Goal: Transaction & Acquisition: Purchase product/service

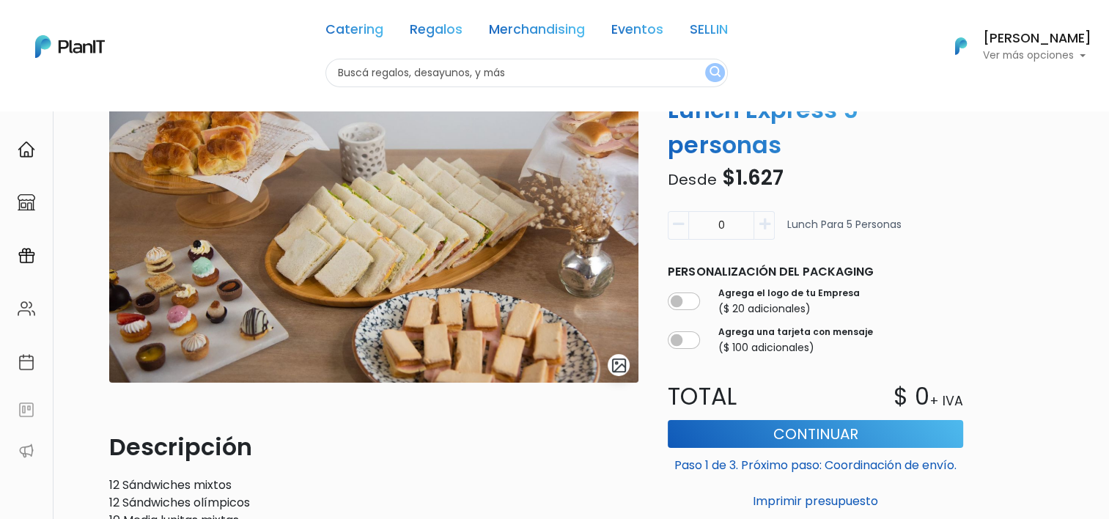
scroll to position [73, 0]
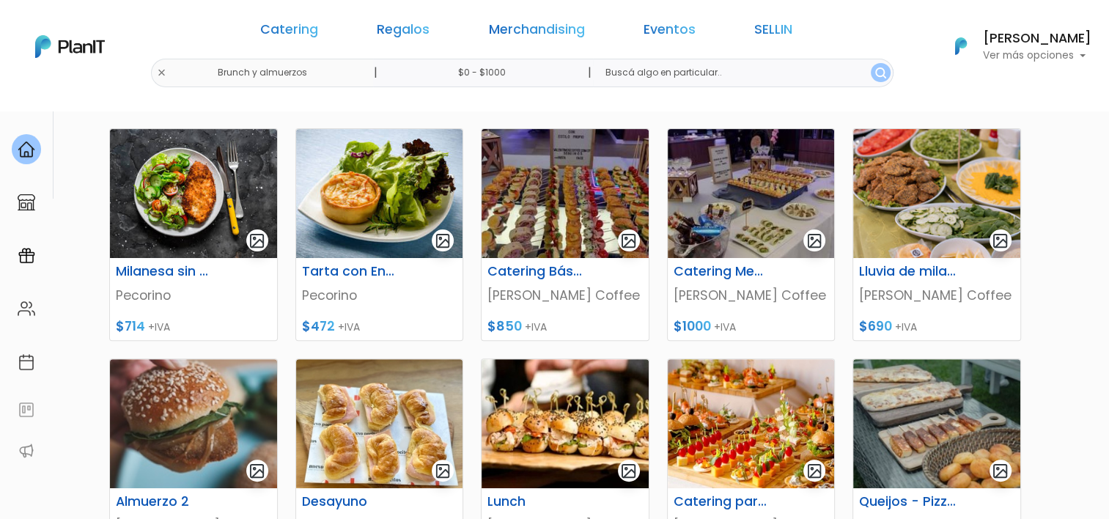
scroll to position [440, 0]
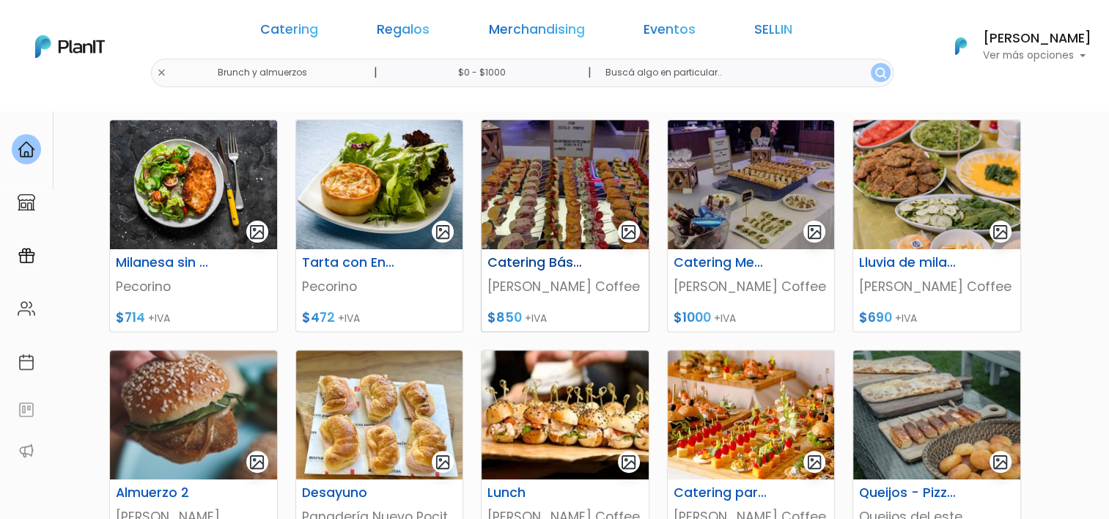
click at [526, 168] on img at bounding box center [565, 184] width 167 height 129
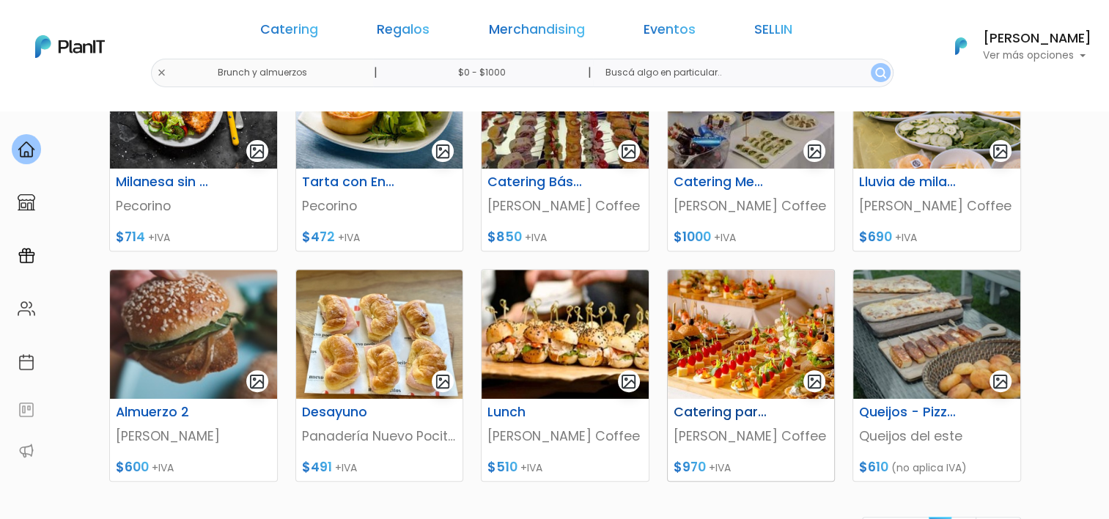
scroll to position [587, 0]
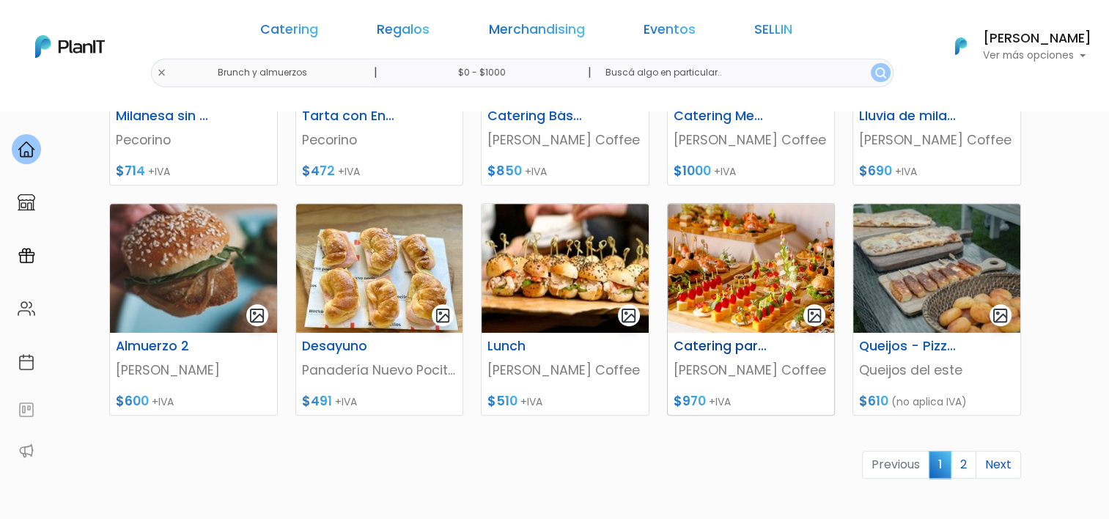
click at [724, 272] on img at bounding box center [751, 268] width 167 height 129
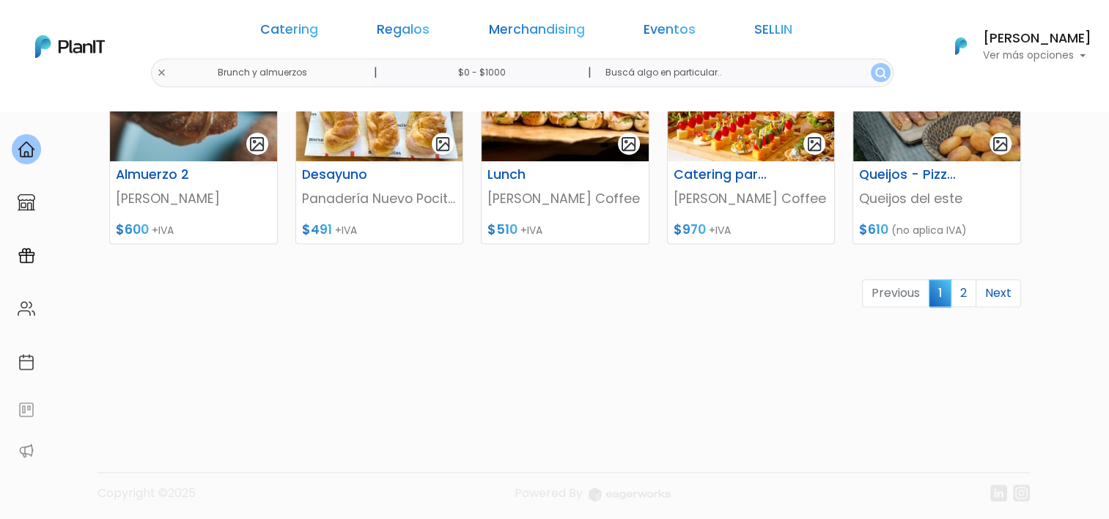
scroll to position [762, 0]
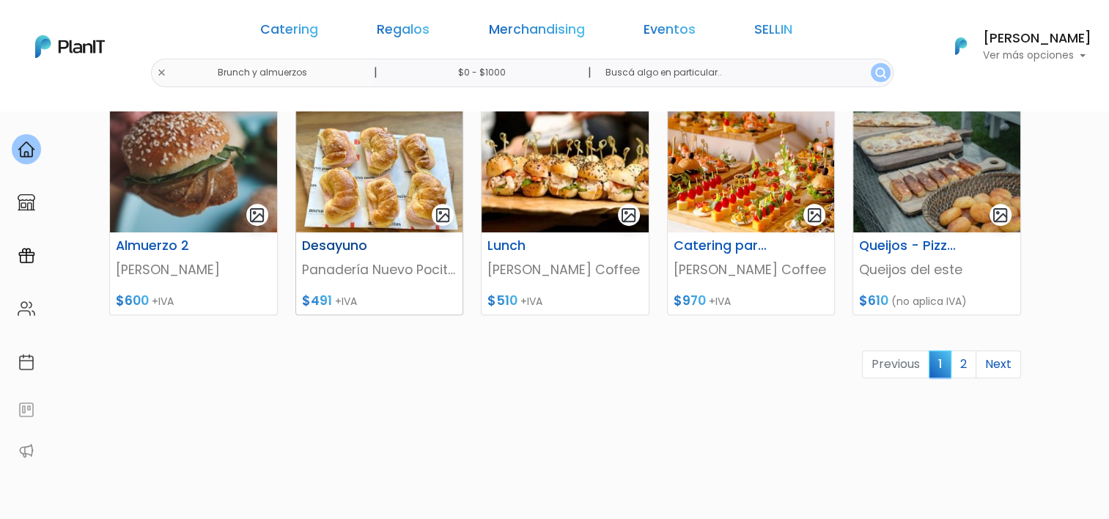
scroll to position [689, 0]
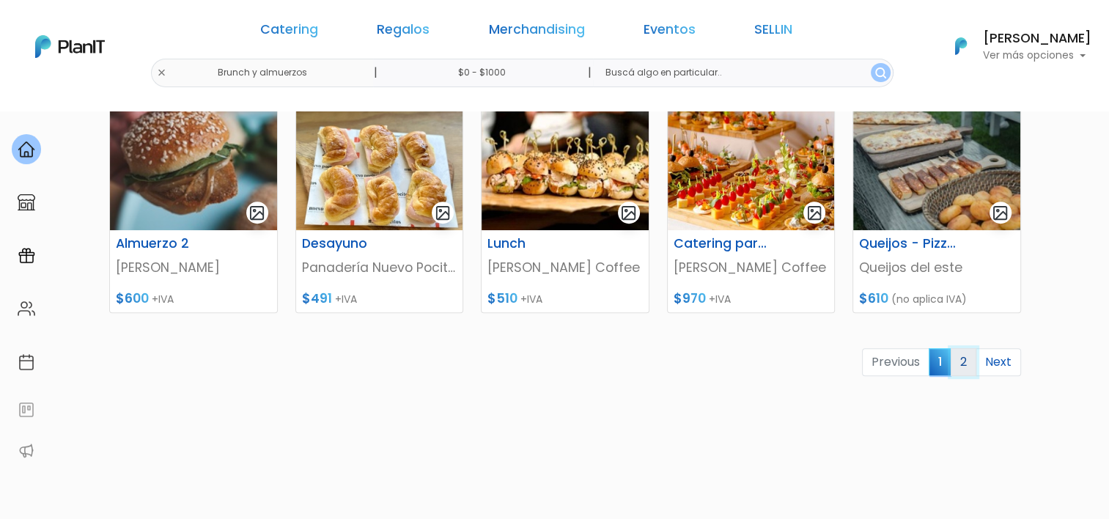
click at [962, 361] on link "2" at bounding box center [964, 362] width 26 height 28
click at [566, 167] on img at bounding box center [565, 165] width 167 height 129
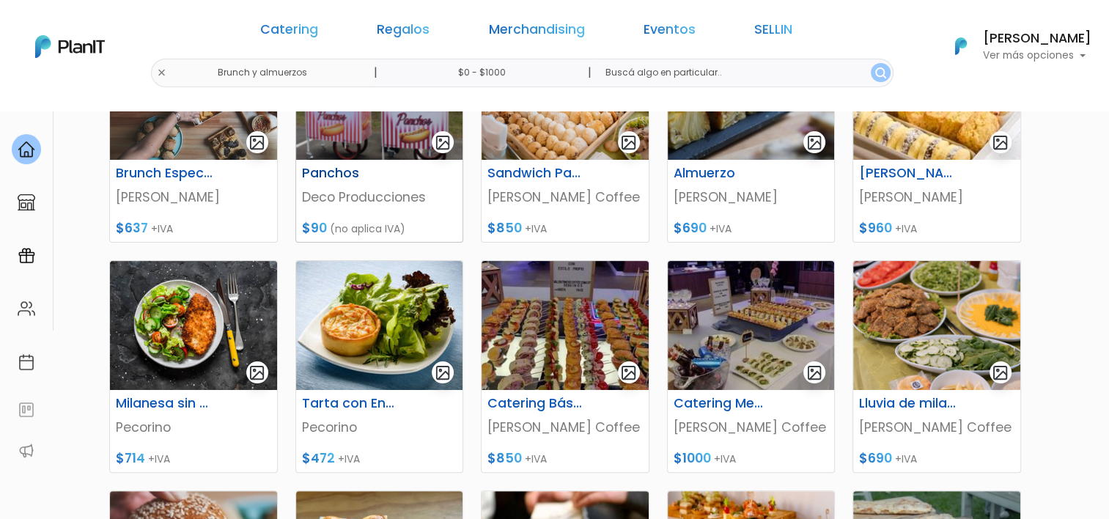
scroll to position [249, 0]
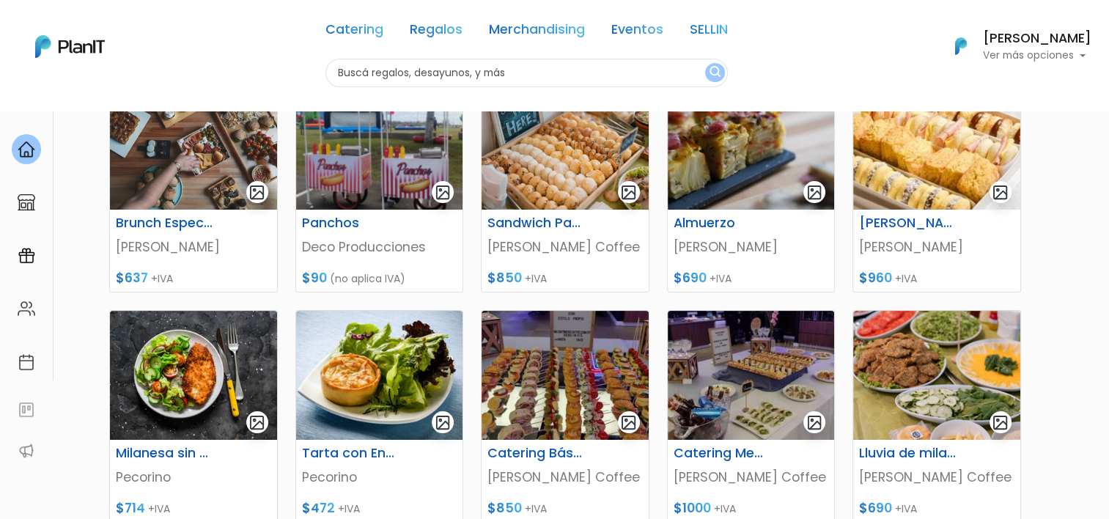
click at [249, 73] on div "Catering Regalos Merchandising Eventos SELLIN Brunch y almuerzos | $0 - $1000 |…" at bounding box center [554, 46] width 1109 height 81
